Goal: Download file/media

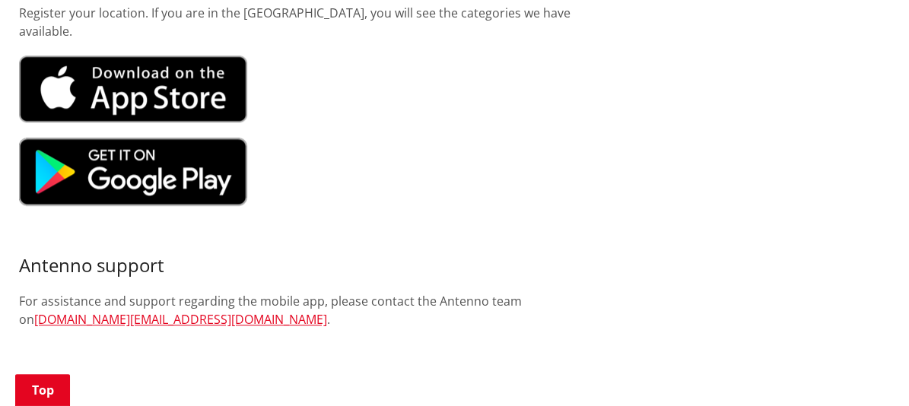
scroll to position [609, 0]
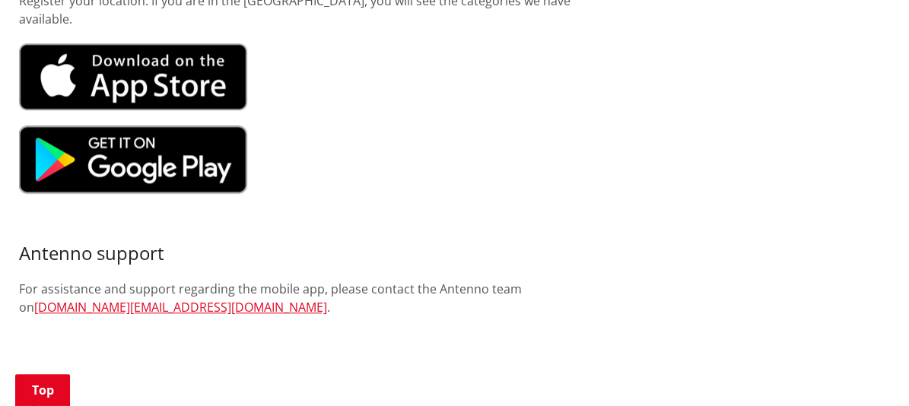
click at [142, 164] on img at bounding box center [133, 160] width 228 height 68
click at [90, 81] on img at bounding box center [133, 76] width 228 height 67
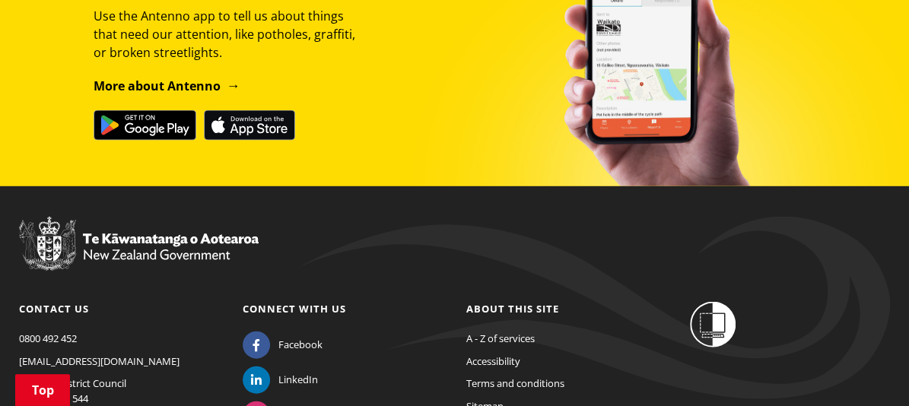
scroll to position [1521, 0]
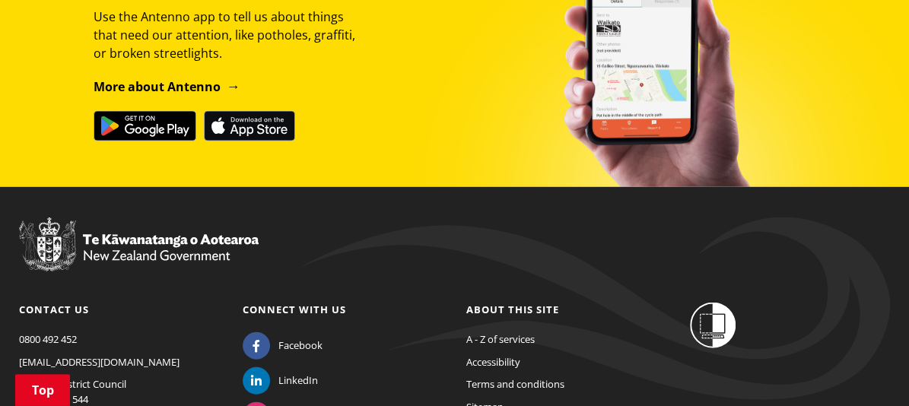
click at [147, 130] on img at bounding box center [145, 126] width 103 height 30
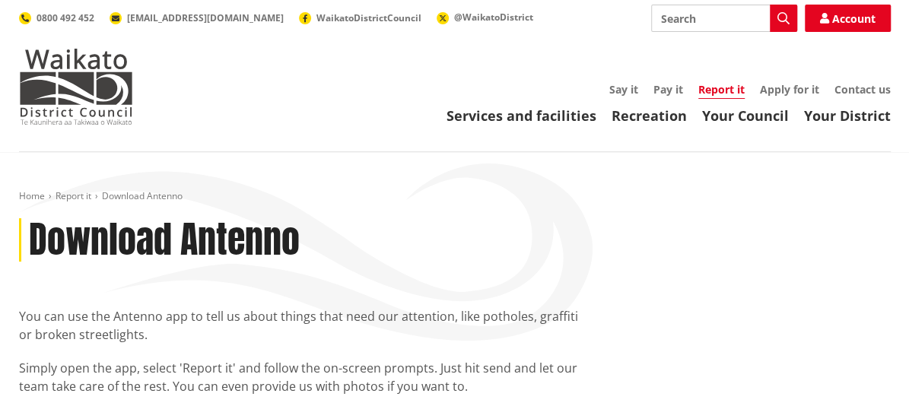
click at [651, 24] on input "Search" at bounding box center [724, 18] width 146 height 27
type input "CANDIDATES"
click at [787, 23] on icon "button" at bounding box center [784, 18] width 12 height 12
